Goal: Check status: Check status

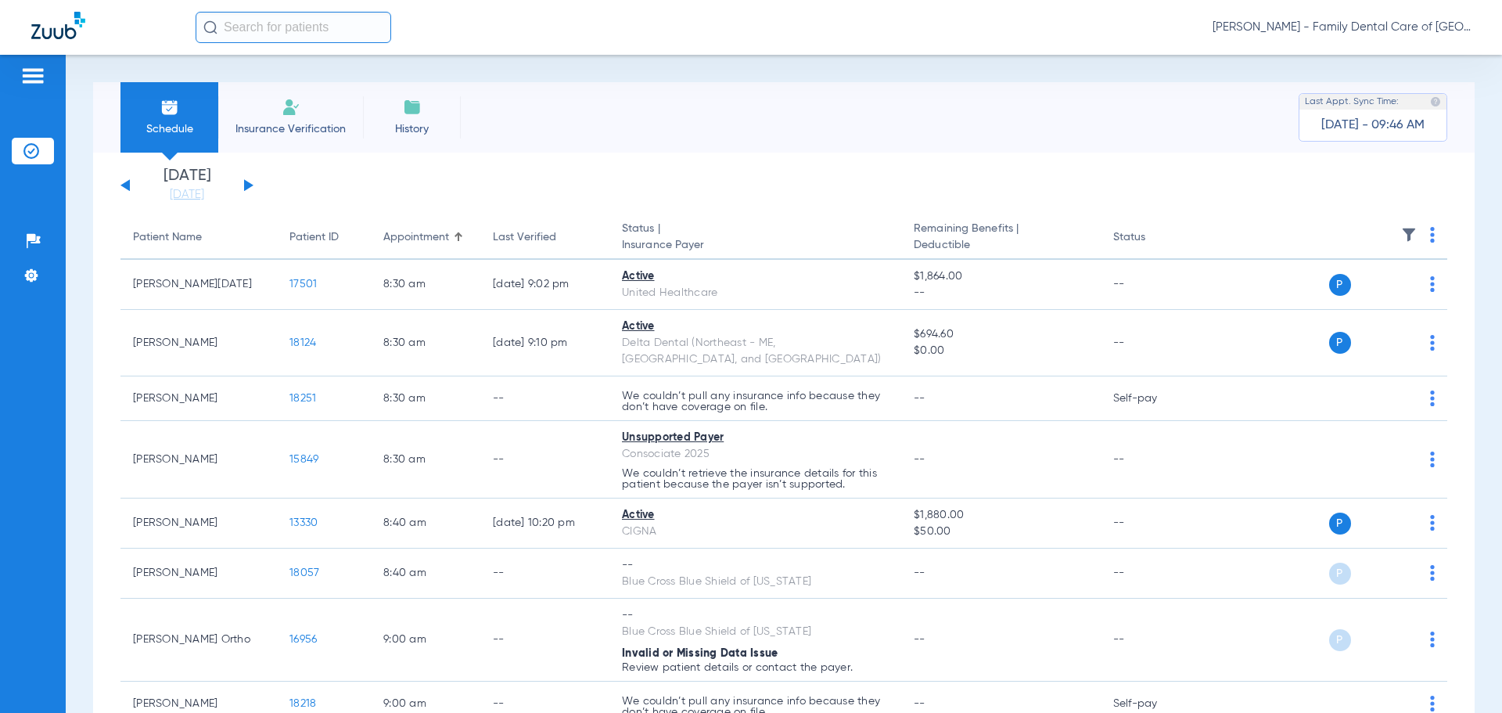
click at [251, 186] on button at bounding box center [248, 185] width 9 height 12
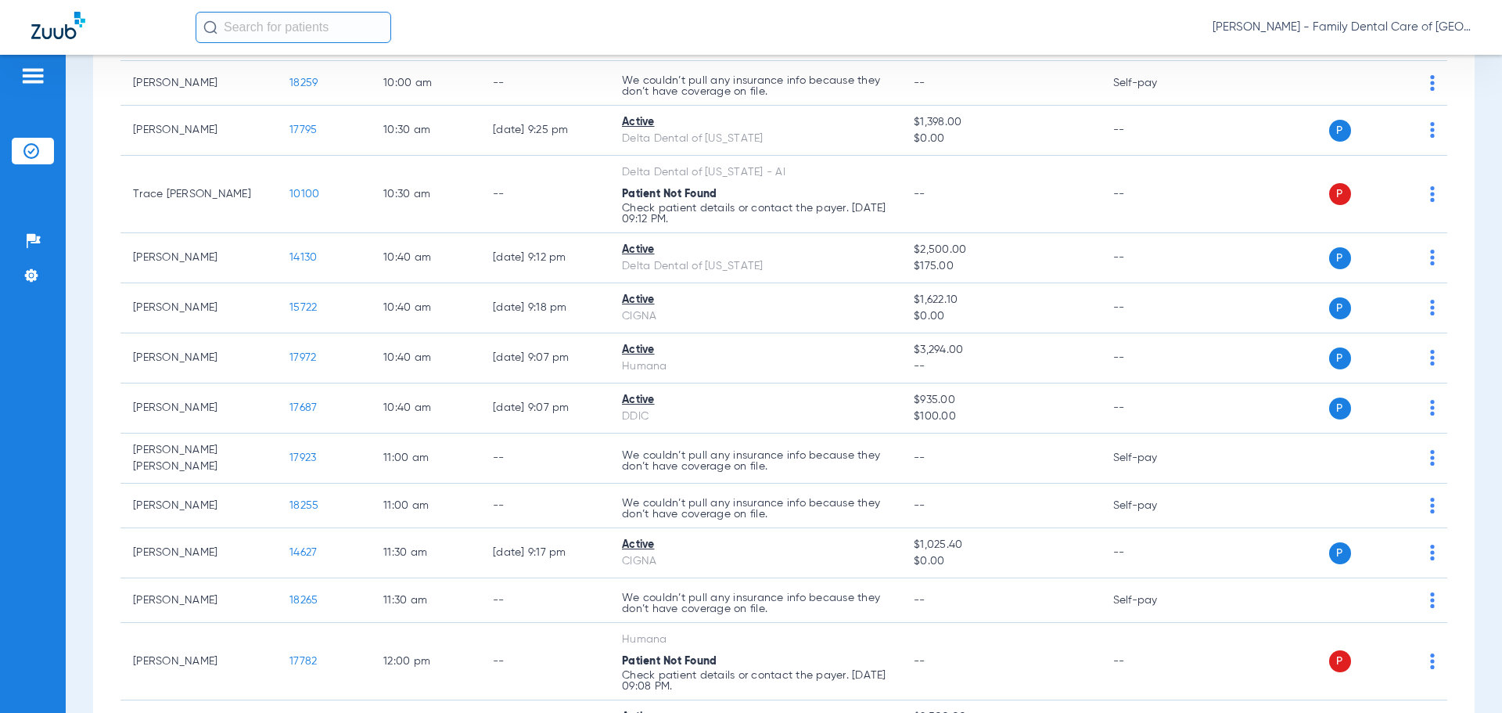
scroll to position [704, 0]
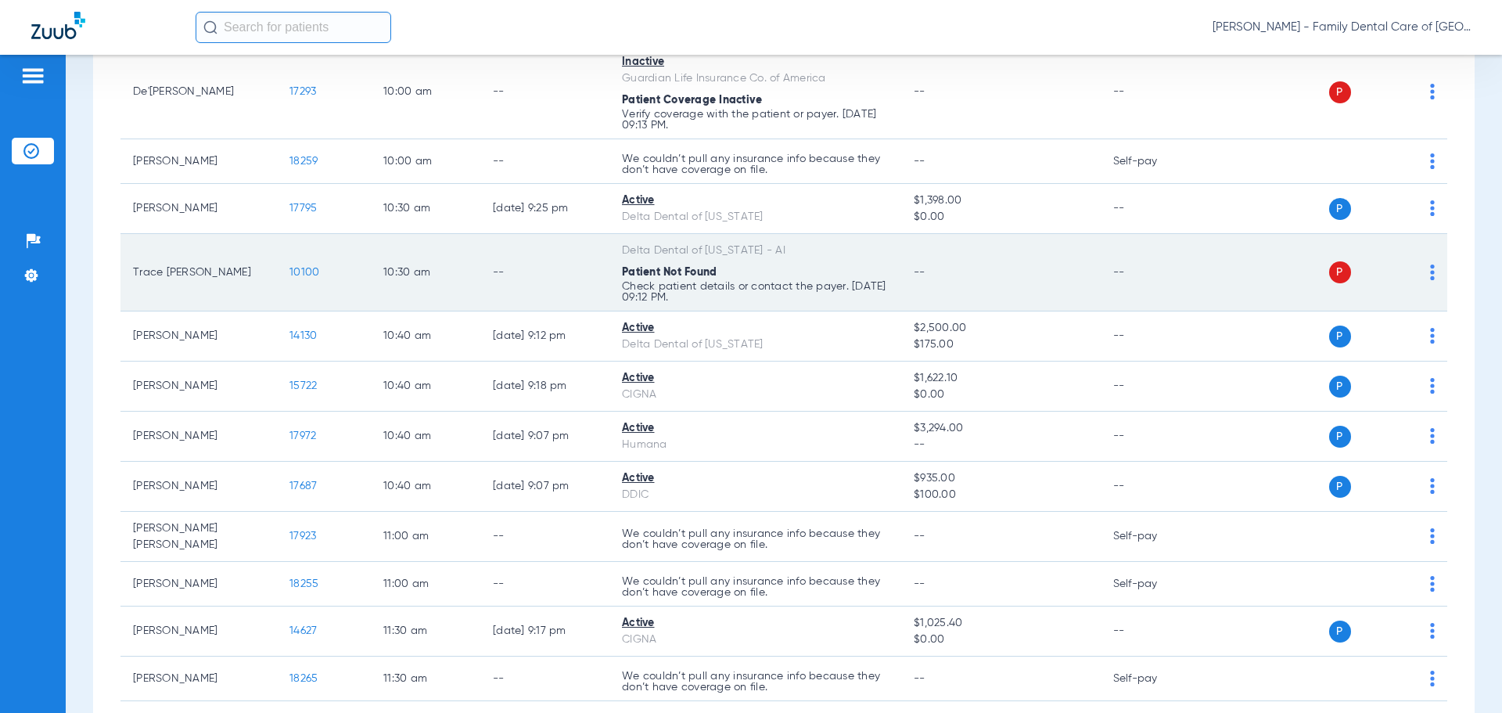
click at [721, 281] on p "Check patient details or contact the payer. [DATE] 09:12 PM." at bounding box center [755, 292] width 267 height 22
click at [299, 264] on td "10100" at bounding box center [324, 272] width 94 height 77
click at [303, 269] on span "10100" at bounding box center [304, 272] width 30 height 11
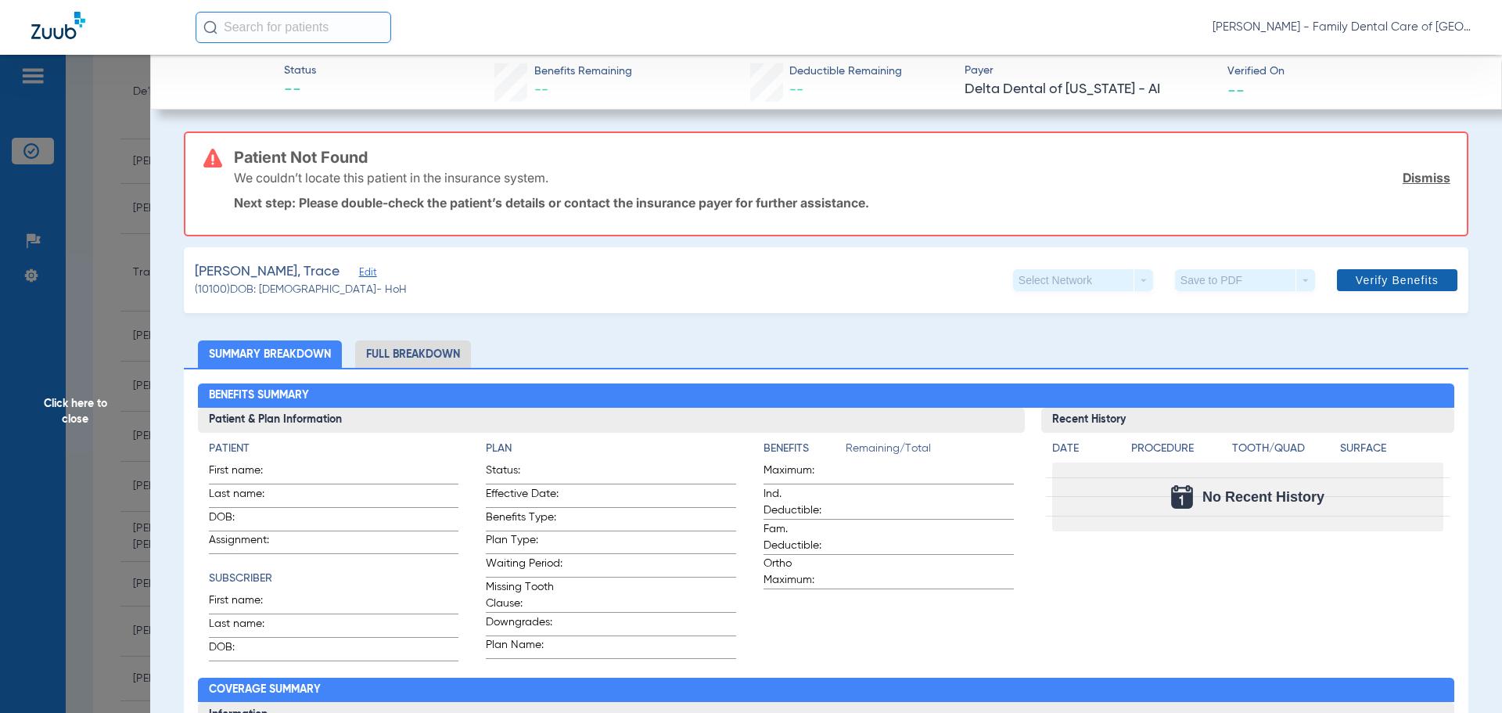
click at [1370, 275] on span "Verify Benefits" at bounding box center [1397, 280] width 83 height 13
click at [47, 411] on span "Click here to close" at bounding box center [75, 411] width 150 height 713
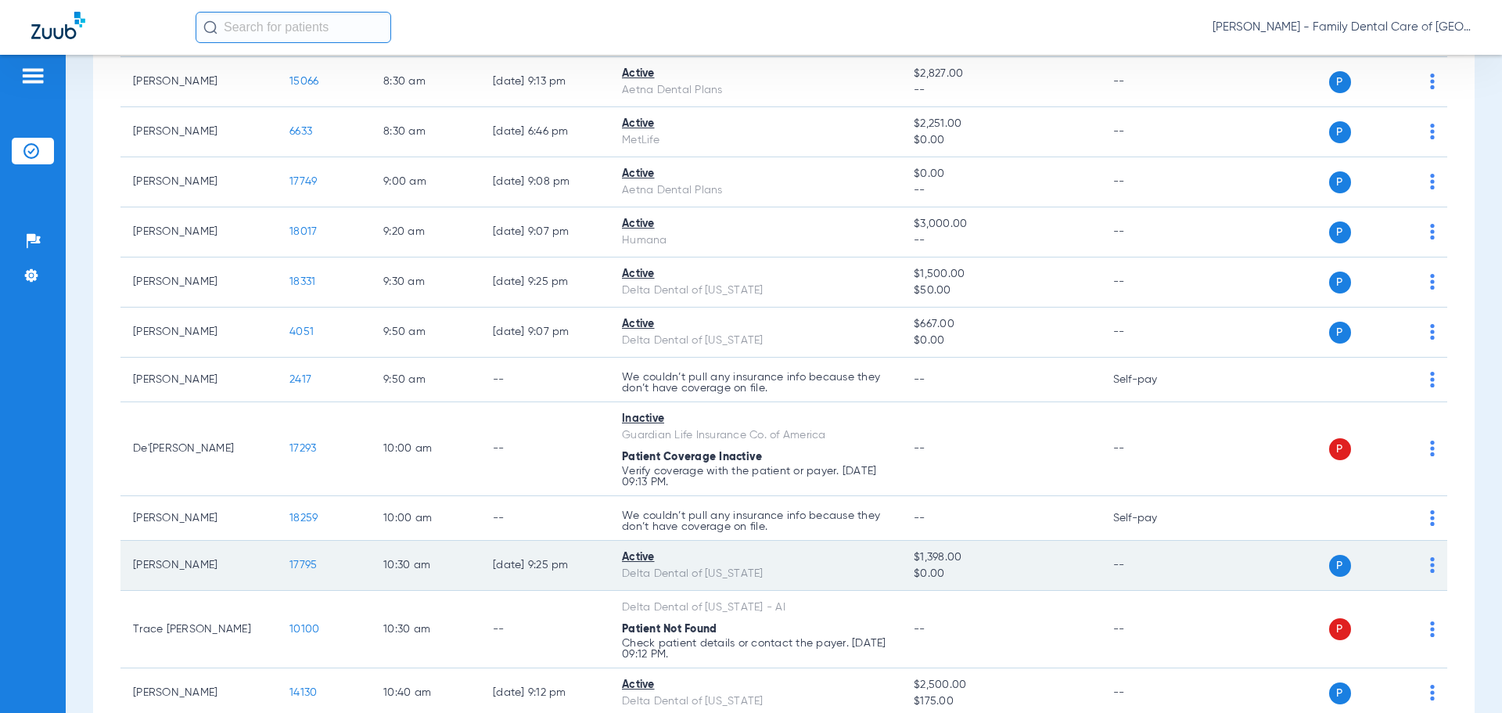
scroll to position [0, 0]
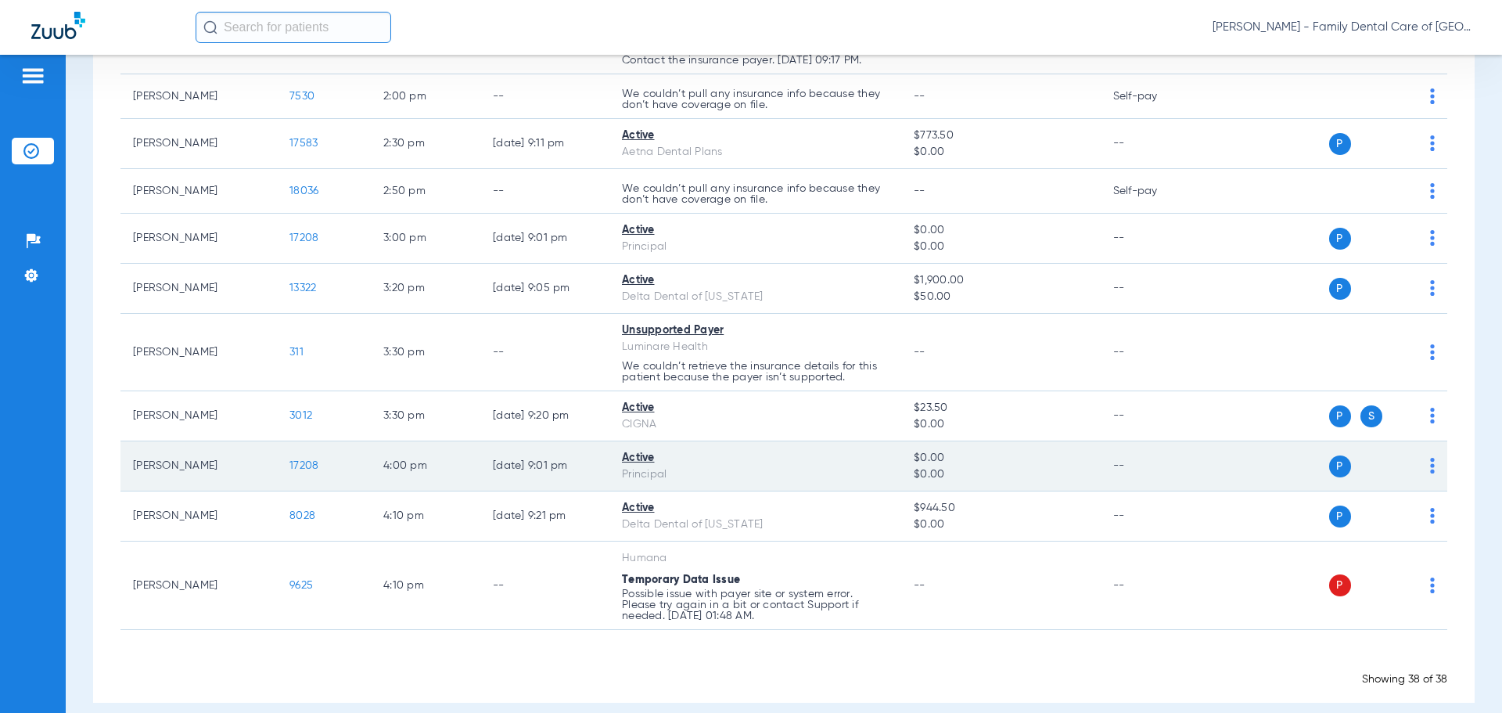
scroll to position [1676, 0]
